Goal: Find contact information: Find contact information

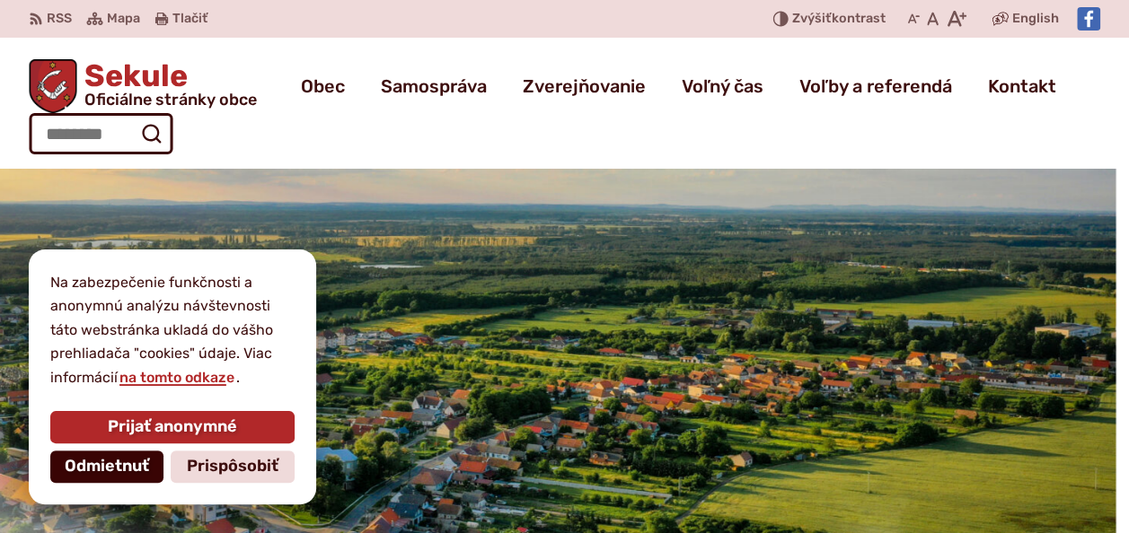
click at [95, 472] on span "Odmietnuť" at bounding box center [107, 467] width 84 height 20
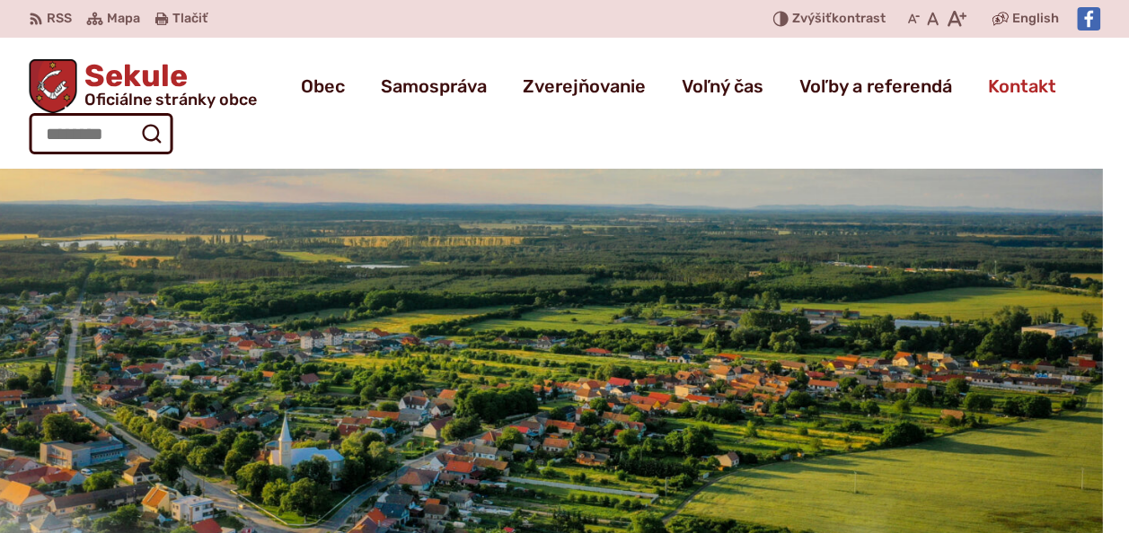
click at [996, 81] on span "Kontakt" at bounding box center [1022, 86] width 68 height 50
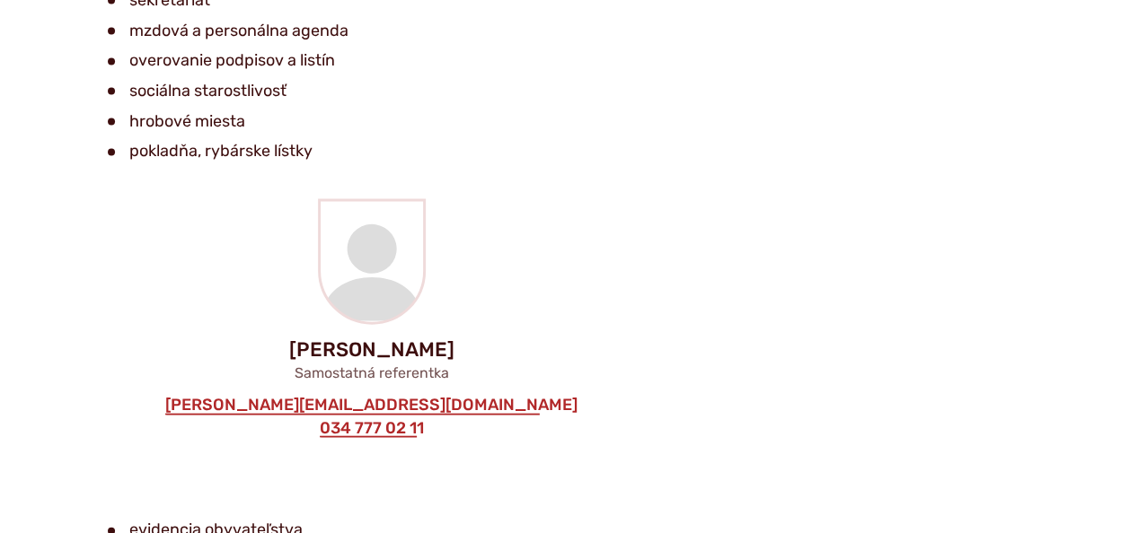
scroll to position [2065, 0]
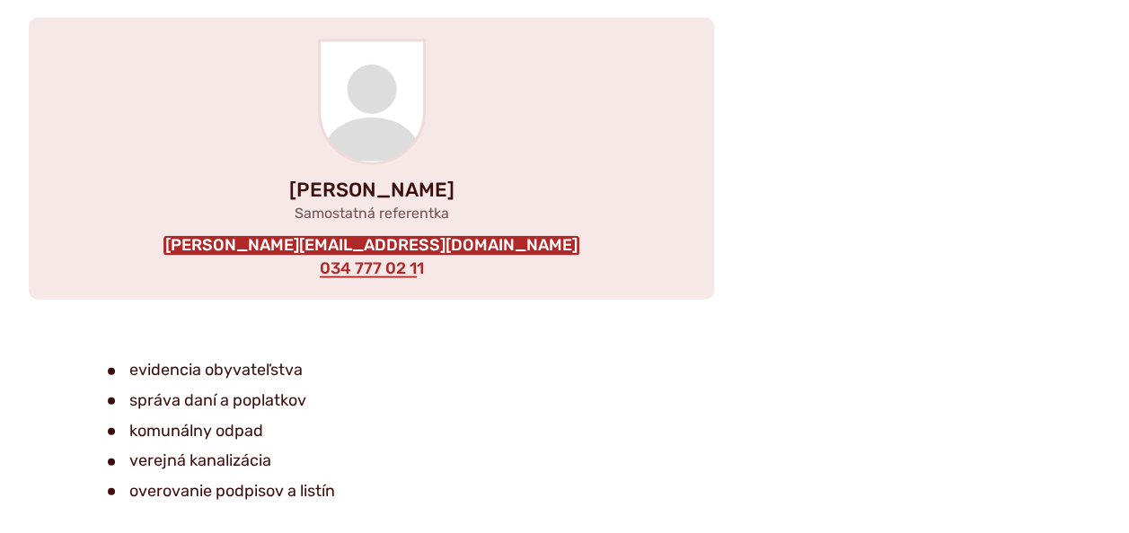
drag, startPoint x: 528, startPoint y: 247, endPoint x: 264, endPoint y: 237, distance: 264.1
click at [264, 237] on div "Marta Krištofcová Samostatná referentka kristofcova@obecsekule.sk 034 777 02 11" at bounding box center [371, 159] width 685 height 283
copy div "Samostatná referentka"
